Goal: Find specific page/section: Find specific page/section

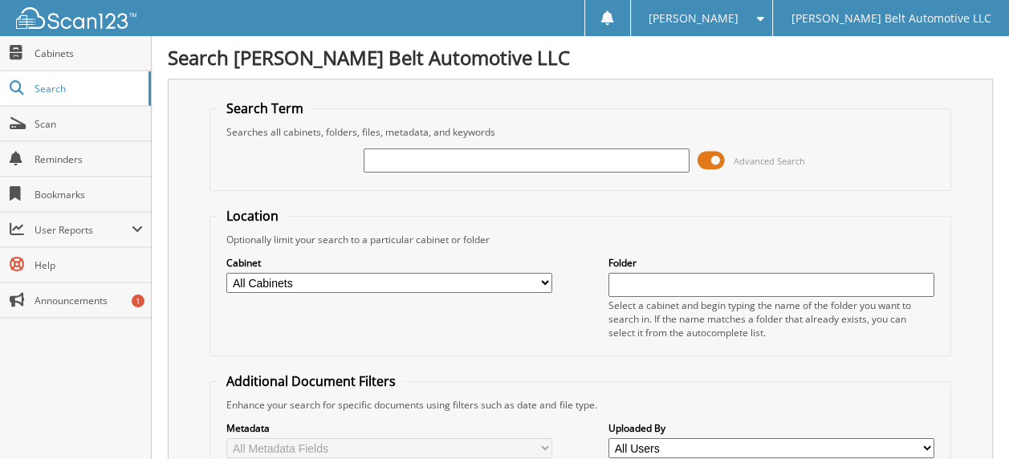
click at [428, 160] on input "text" at bounding box center [527, 161] width 326 height 24
type input "8122591"
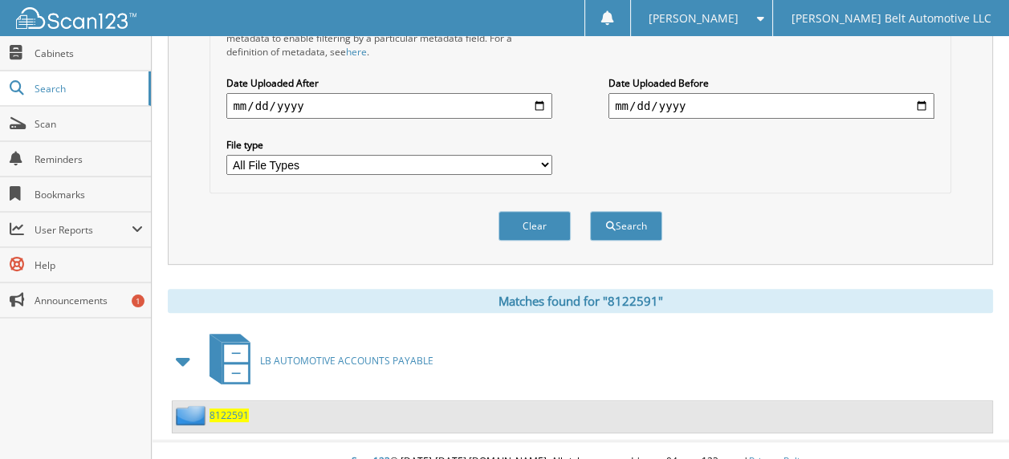
scroll to position [447, 0]
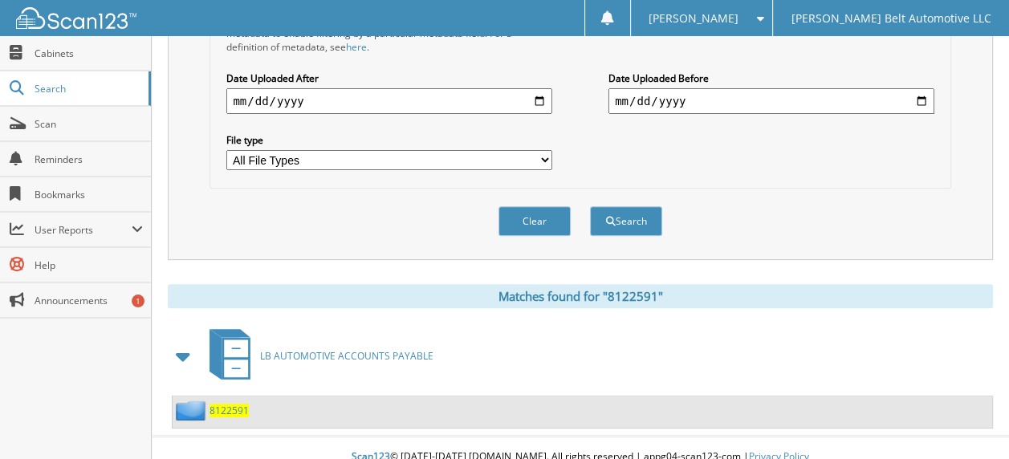
click at [229, 404] on span "8122591" at bounding box center [229, 411] width 39 height 14
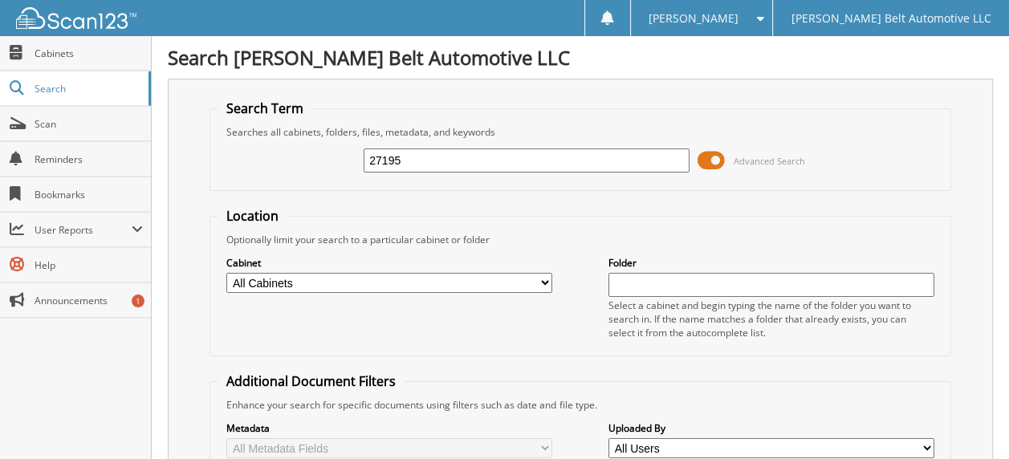
type input "27195"
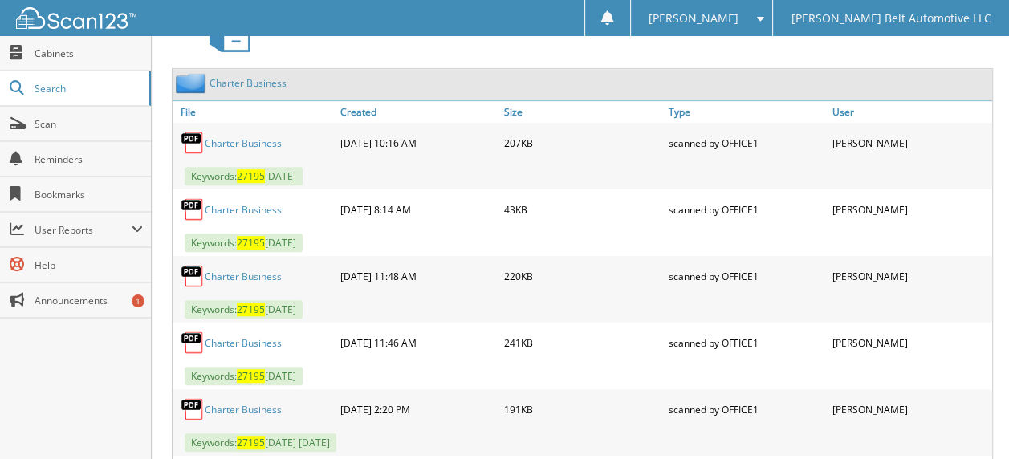
scroll to position [803, 0]
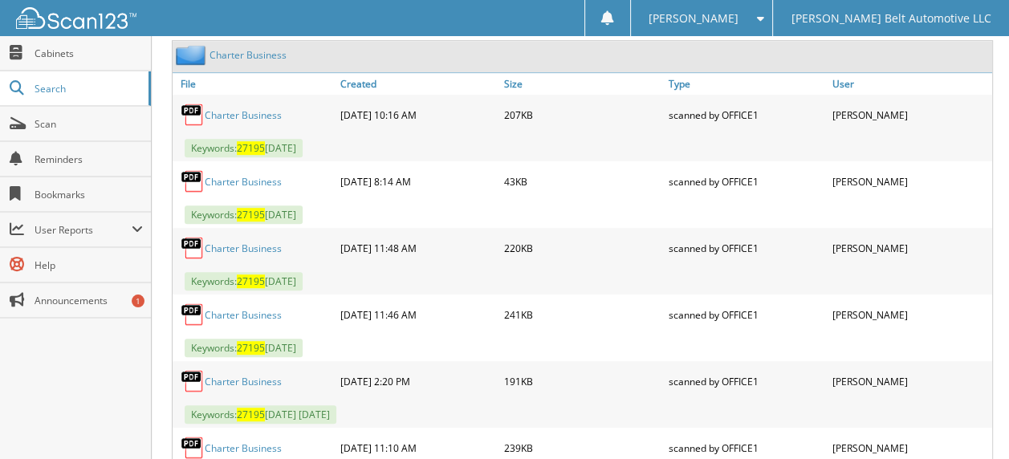
click at [242, 108] on link "Charter Business" at bounding box center [243, 115] width 77 height 14
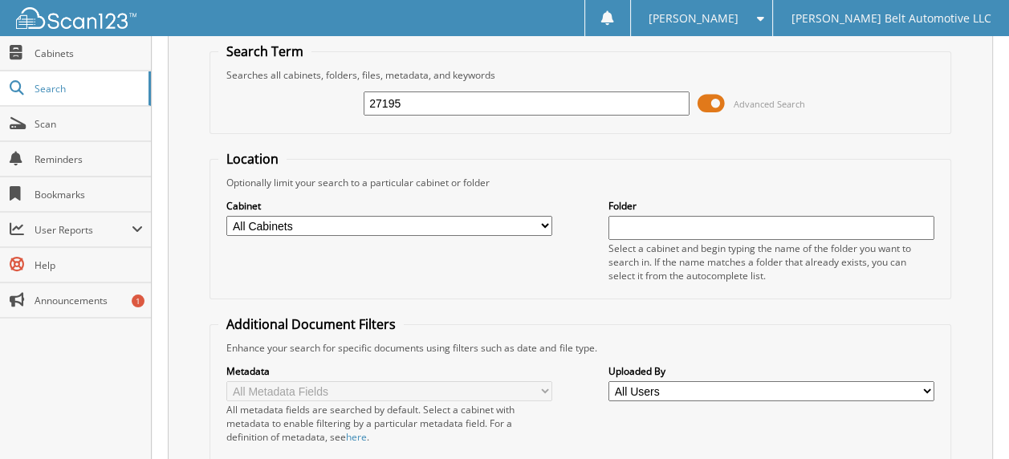
scroll to position [0, 0]
